Goal: Task Accomplishment & Management: Manage account settings

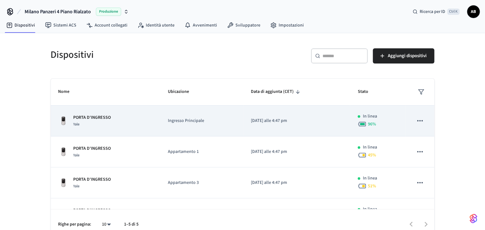
click at [111, 115] on div "PORTA D'INGRESSO Yale" at bounding box center [105, 120] width 94 height 13
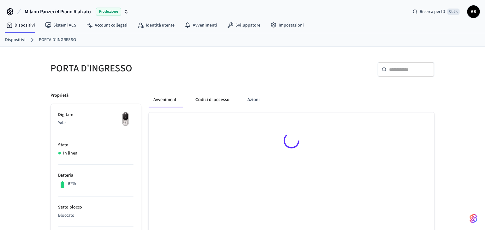
click at [222, 99] on button "Codici di accesso" at bounding box center [213, 99] width 44 height 15
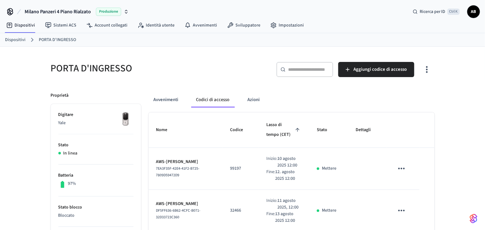
click at [19, 40] on link "Dispositivi" at bounding box center [15, 40] width 21 height 7
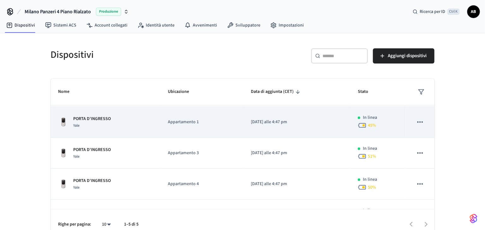
scroll to position [42, 0]
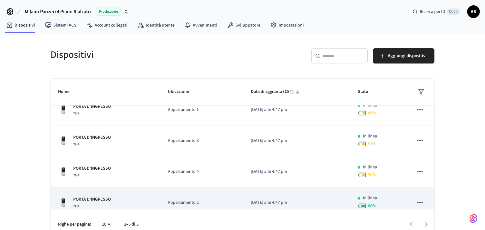
click at [114, 196] on div "PORTA D'INGRESSO Yale" at bounding box center [105, 202] width 94 height 13
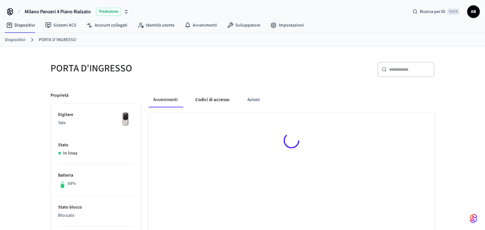
click at [215, 100] on button "Codici di accesso" at bounding box center [213, 99] width 44 height 15
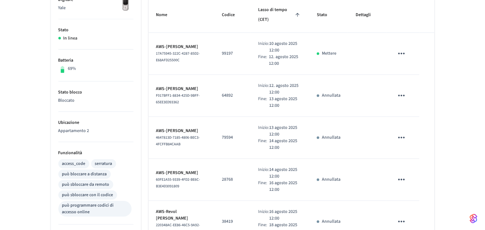
scroll to position [126, 0]
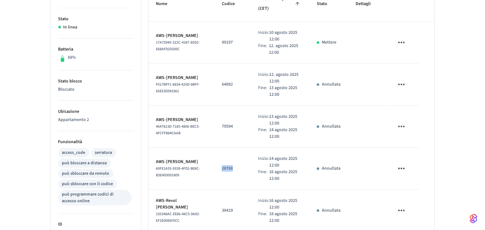
drag, startPoint x: 233, startPoint y: 165, endPoint x: 218, endPoint y: 168, distance: 15.5
click at [218, 168] on td "28768" at bounding box center [232, 169] width 36 height 42
copy p "28768"
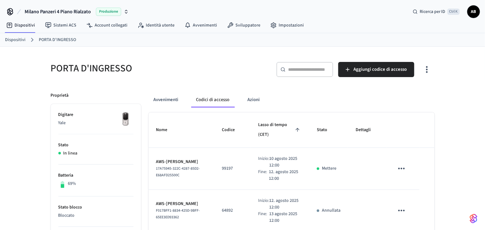
click at [19, 40] on link "Dispositivi" at bounding box center [15, 40] width 21 height 7
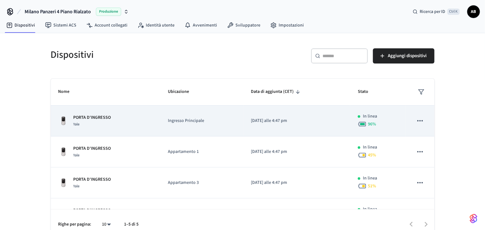
click at [94, 114] on p "PORTA D'INGRESSO" at bounding box center [93, 117] width 38 height 7
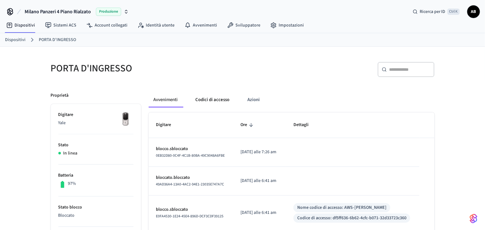
click at [209, 98] on button "Codici di accesso" at bounding box center [213, 99] width 44 height 15
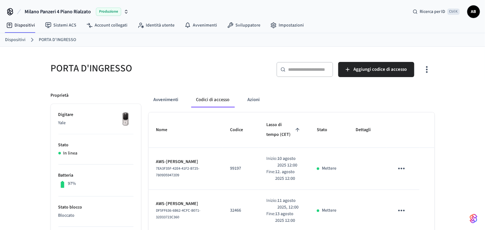
click at [295, 66] on input "text" at bounding box center [308, 69] width 41 height 6
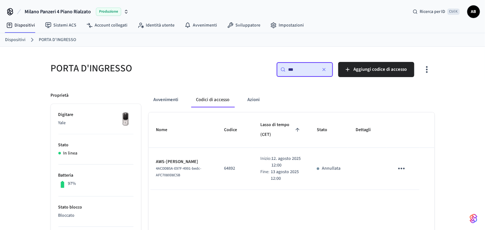
type input "***"
drag, startPoint x: 242, startPoint y: 168, endPoint x: 223, endPoint y: 169, distance: 18.7
click at [223, 169] on td "64892" at bounding box center [235, 169] width 36 height 42
copy p "64892"
click at [217, 99] on button "Codici di accesso" at bounding box center [213, 99] width 44 height 15
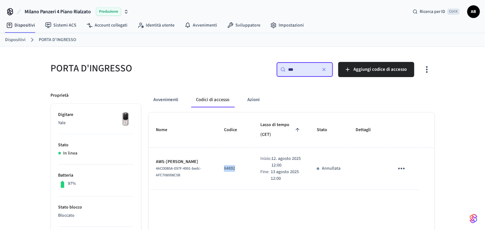
click at [325, 71] on icon "button" at bounding box center [324, 69] width 5 height 5
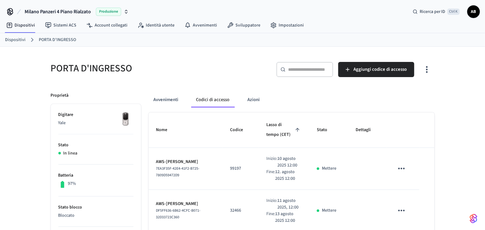
click at [304, 74] on div "​ ​" at bounding box center [305, 69] width 57 height 15
click at [20, 41] on link "Dispositivi" at bounding box center [15, 40] width 21 height 7
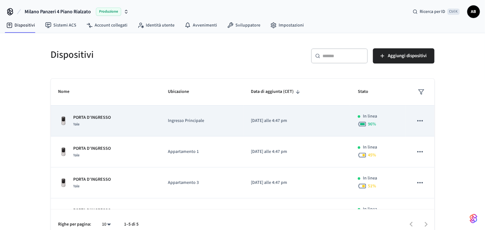
scroll to position [42, 0]
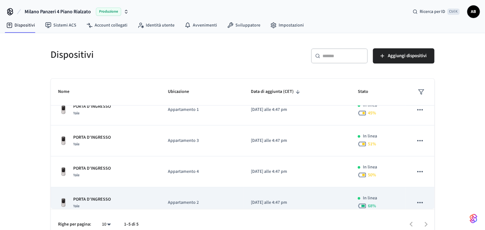
click at [93, 196] on p "PORTA D'INGRESSO" at bounding box center [93, 199] width 38 height 7
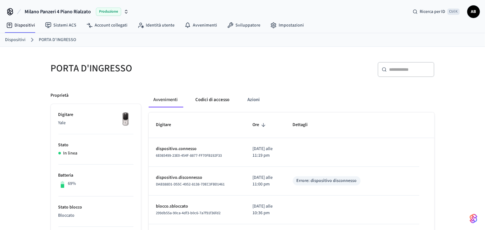
click at [223, 97] on button "Codici di accesso" at bounding box center [213, 99] width 44 height 15
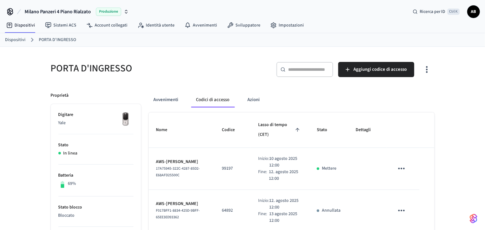
click at [15, 37] on link "Dispositivi" at bounding box center [15, 40] width 21 height 7
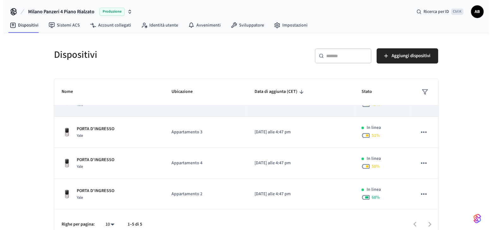
scroll to position [51, 0]
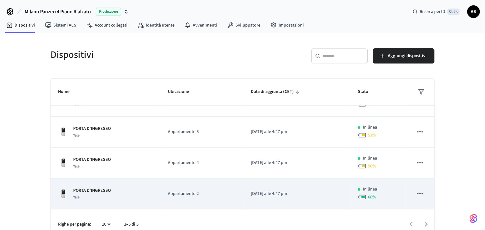
click at [186, 193] on p "Appartamento 2" at bounding box center [202, 193] width 68 height 7
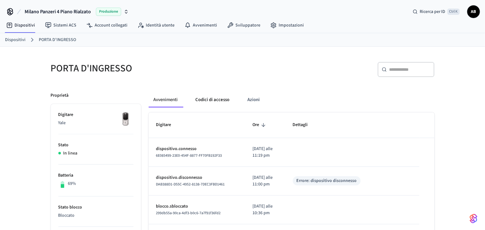
click at [222, 98] on button "Codici di accesso" at bounding box center [213, 99] width 44 height 15
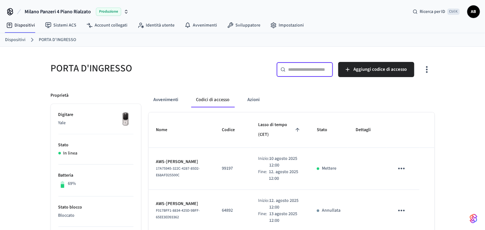
click at [315, 70] on input "text" at bounding box center [308, 69] width 41 height 6
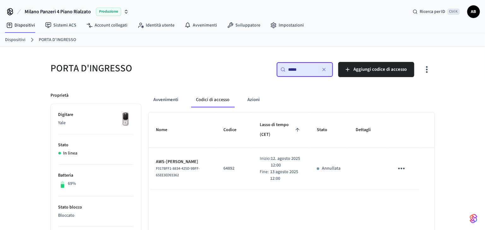
type input "*****"
click at [400, 167] on icon "tavolo appiccicoso" at bounding box center [402, 169] width 10 height 10
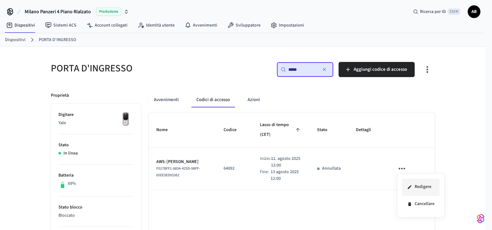
click at [415, 189] on font "Redigere" at bounding box center [423, 186] width 17 height 7
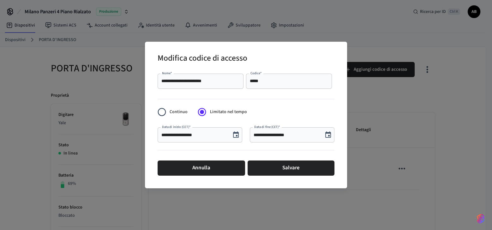
click at [187, 134] on input "**********" at bounding box center [194, 135] width 66 height 6
click at [238, 135] on icon "Scegli la data, la data selezionata è il 12 agosto 2025" at bounding box center [236, 134] width 6 height 6
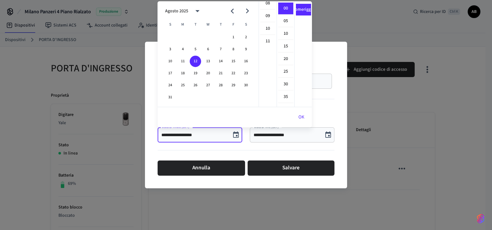
scroll to position [137, 0]
click at [269, 9] on font "11" at bounding box center [268, 10] width 4 height 7
click at [302, 12] on li "SONO" at bounding box center [303, 9] width 15 height 12
type input "**********"
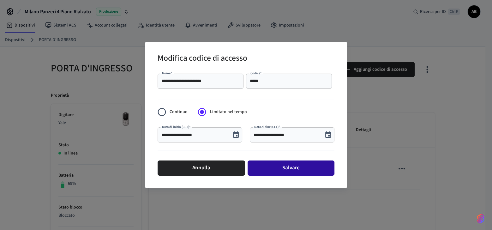
click at [284, 166] on font "Salvare" at bounding box center [290, 167] width 17 height 9
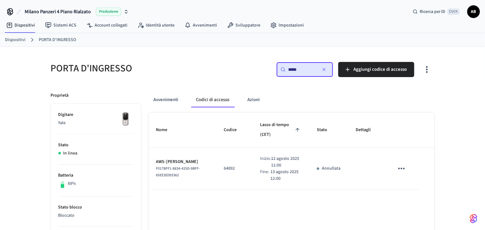
click at [401, 170] on icon "tavolo appiccicoso" at bounding box center [402, 169] width 10 height 10
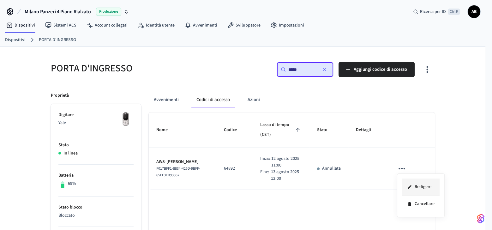
click at [415, 188] on font "Redigere" at bounding box center [423, 186] width 17 height 7
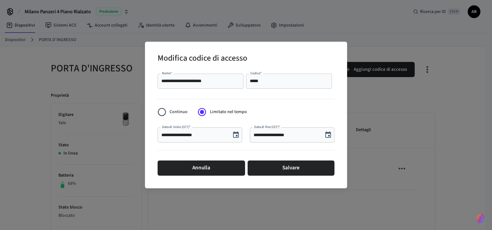
click at [235, 135] on icon "Scegli la data, la data selezionata è il 12 agosto 2025" at bounding box center [236, 135] width 8 height 8
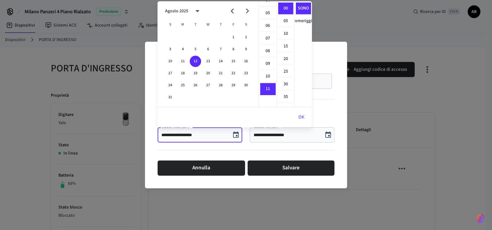
scroll to position [11, 0]
click at [266, 83] on font "07" at bounding box center [268, 86] width 4 height 7
type input "**********"
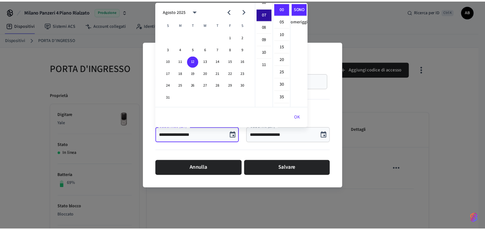
scroll to position [88, 0]
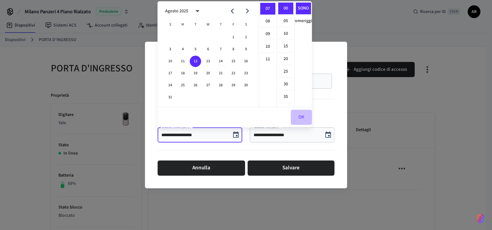
click at [301, 115] on font "OK" at bounding box center [301, 117] width 6 height 8
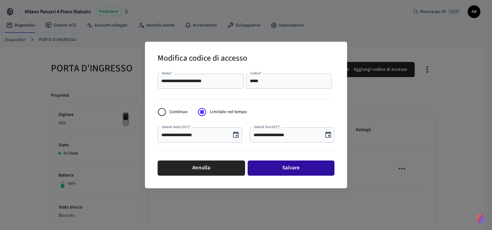
click at [289, 165] on font "Salvare" at bounding box center [290, 167] width 17 height 9
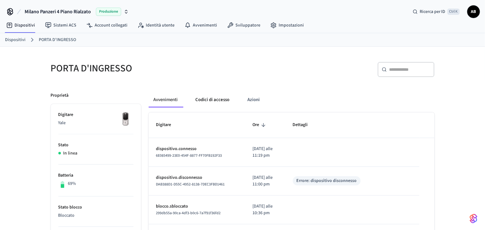
click at [220, 101] on button "Codici di accesso" at bounding box center [213, 99] width 44 height 15
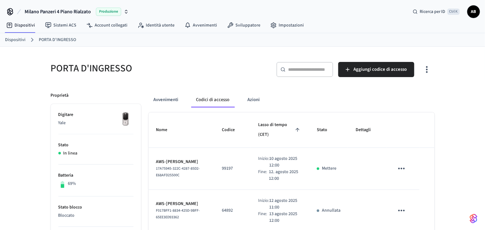
click at [19, 40] on link "Dispositivi" at bounding box center [15, 40] width 21 height 7
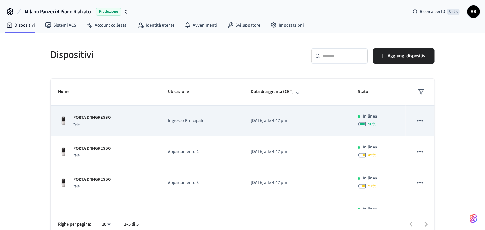
click at [102, 114] on p "PORTA D'INGRESSO" at bounding box center [93, 117] width 38 height 7
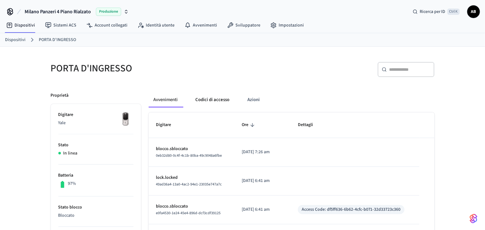
click at [213, 101] on button "Codici di accesso" at bounding box center [213, 99] width 44 height 15
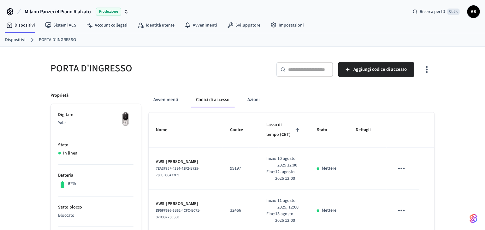
click at [294, 69] on input "text" at bounding box center [308, 69] width 41 height 6
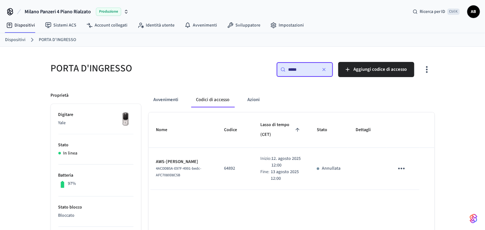
type input "*****"
click at [399, 168] on icon "tavolo appiccicoso" at bounding box center [402, 169] width 7 height 2
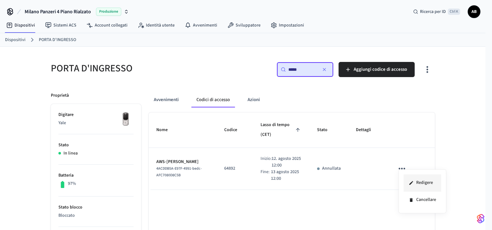
click at [420, 183] on font "Redigere" at bounding box center [424, 182] width 17 height 7
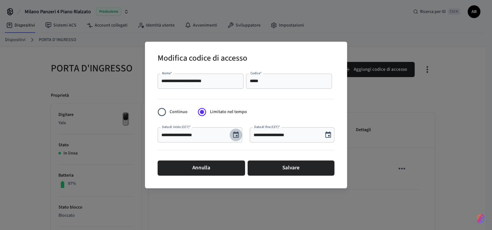
click at [235, 135] on icon "Scegli la data, la data selezionata è il 12 agosto 2025" at bounding box center [236, 135] width 8 height 8
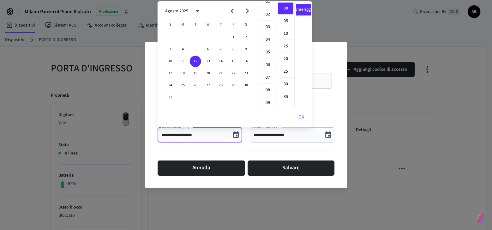
scroll to position [36, 0]
click at [266, 57] on font "07" at bounding box center [268, 60] width 4 height 7
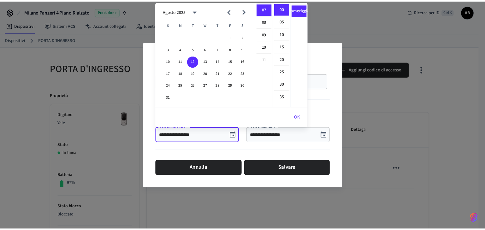
scroll to position [0, 0]
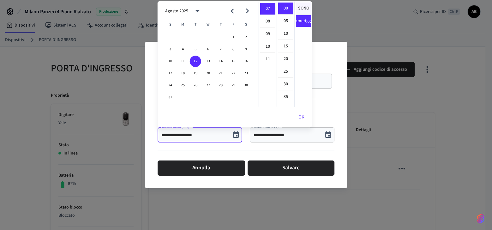
click at [303, 8] on font "SONO" at bounding box center [303, 8] width 11 height 7
type input "**********"
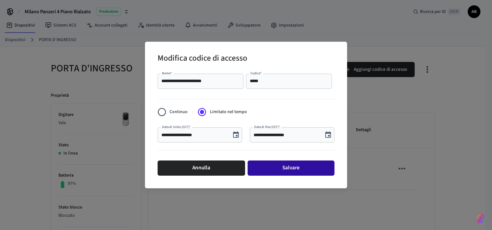
click at [303, 164] on button "Salvare" at bounding box center [291, 167] width 87 height 15
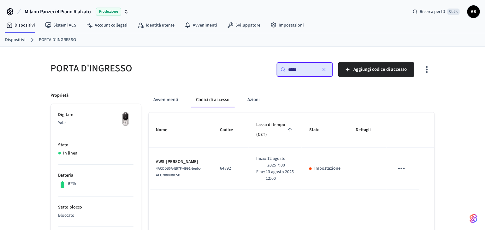
click at [327, 69] on icon "button" at bounding box center [324, 69] width 5 height 5
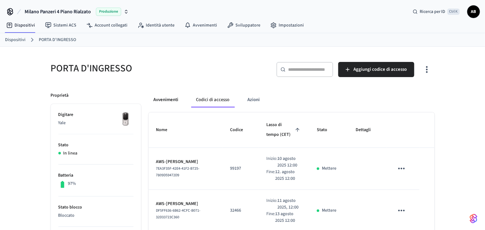
click at [174, 99] on font "Avvenimenti" at bounding box center [166, 100] width 25 height 6
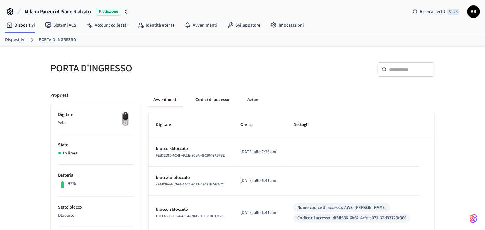
click at [210, 99] on button "Codici di accesso" at bounding box center [213, 99] width 44 height 15
